Goal: Information Seeking & Learning: Learn about a topic

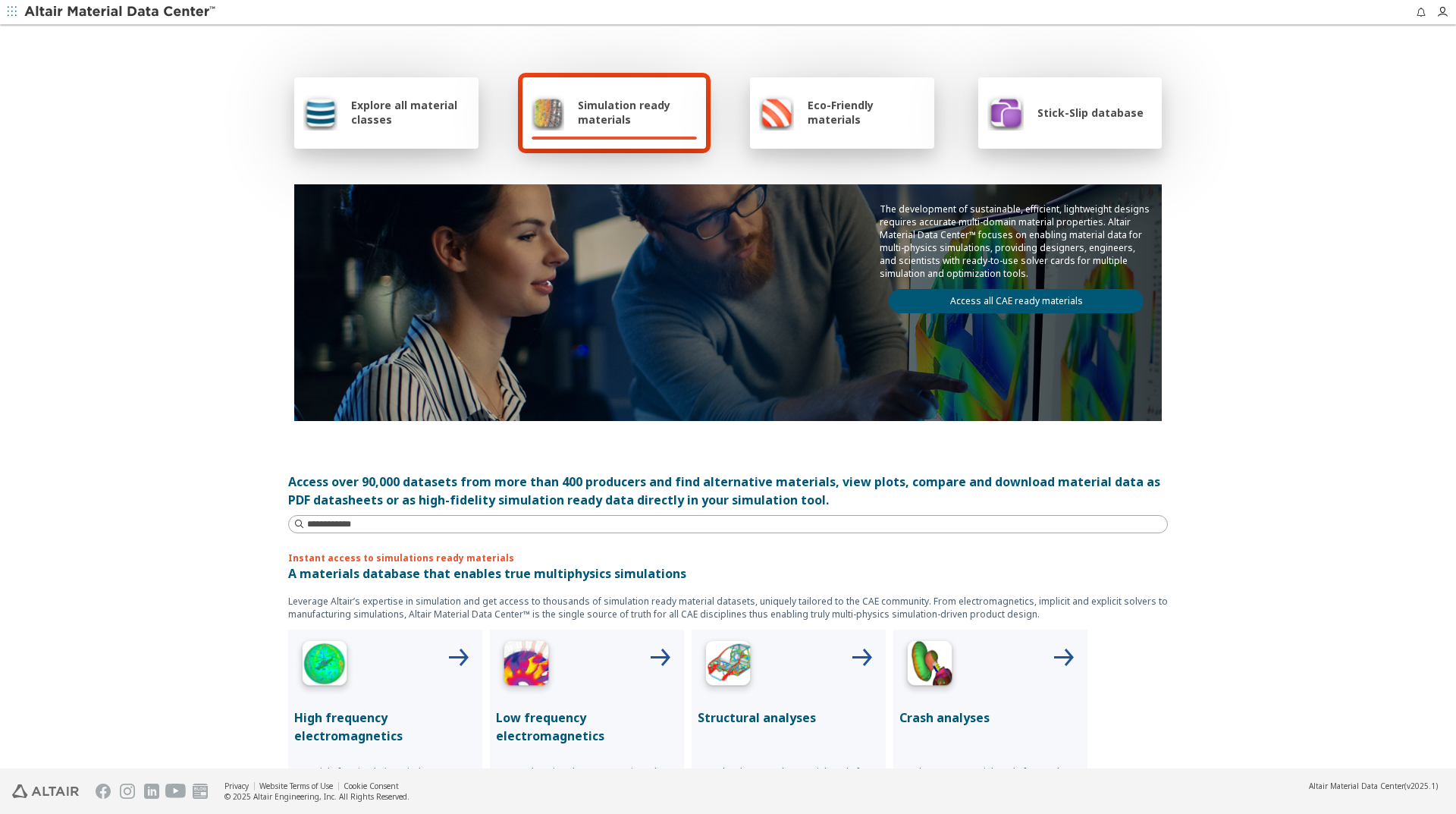
click at [387, 127] on div "Explore all material classes" at bounding box center [387, 112] width 166 height 36
click at [1032, 306] on link "Access all CAE ready materials" at bounding box center [1017, 301] width 255 height 24
